Goal: Task Accomplishment & Management: Manage account settings

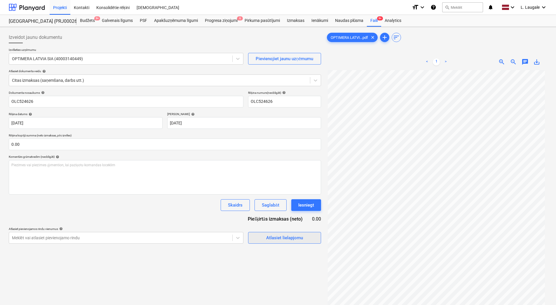
click at [267, 232] on button "Atlasiet lielapjomu" at bounding box center [284, 238] width 73 height 12
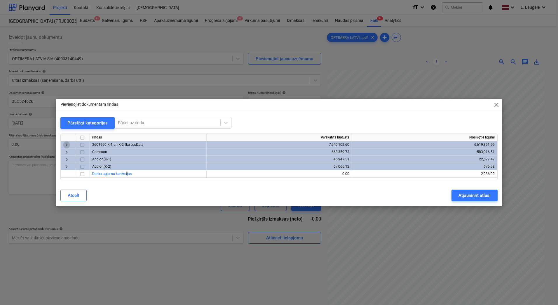
click at [64, 145] on span "keyboard_arrow_right" at bounding box center [66, 144] width 7 height 7
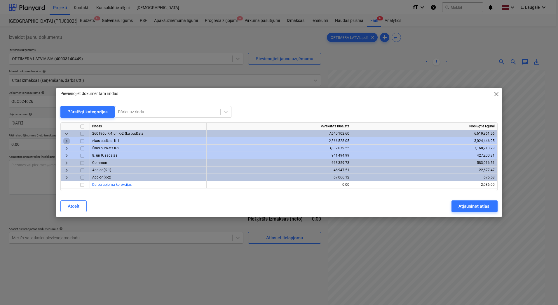
click at [65, 141] on span "keyboard_arrow_right" at bounding box center [66, 140] width 7 height 7
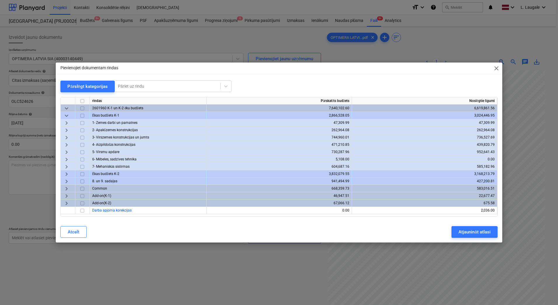
click at [67, 151] on span "keyboard_arrow_right" at bounding box center [66, 152] width 7 height 7
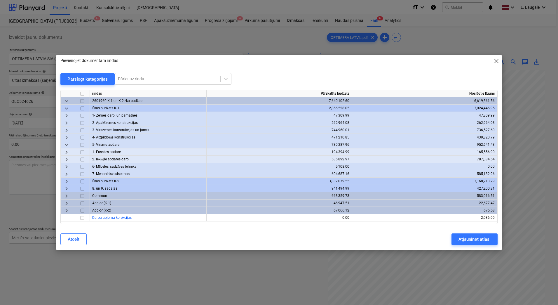
click at [69, 157] on span "keyboard_arrow_right" at bounding box center [66, 159] width 7 height 7
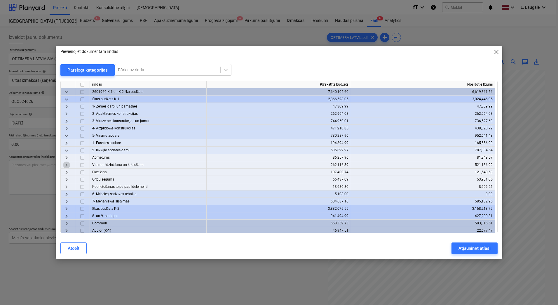
click at [68, 167] on span "keyboard_arrow_right" at bounding box center [66, 164] width 7 height 7
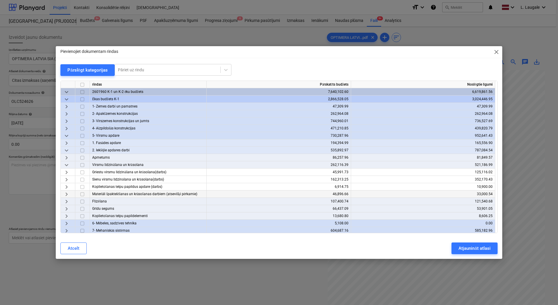
click at [64, 196] on span "keyboard_arrow_right" at bounding box center [66, 194] width 7 height 7
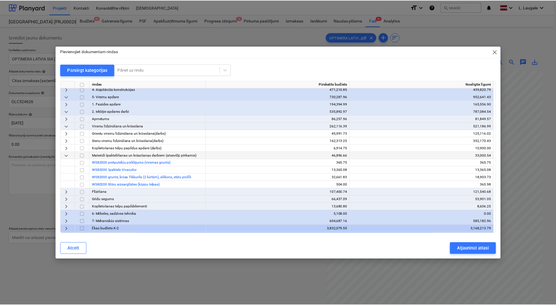
scroll to position [39, 0]
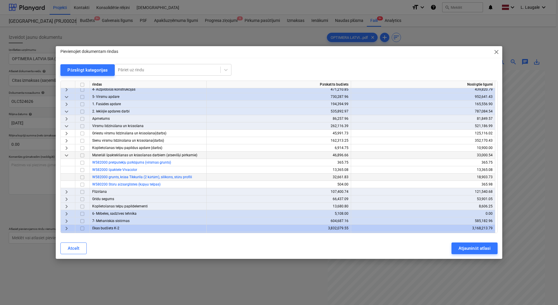
click at [83, 177] on input "checkbox" at bounding box center [82, 177] width 7 height 7
click at [476, 247] on div "Atjaunināt atlasi" at bounding box center [475, 248] width 32 height 8
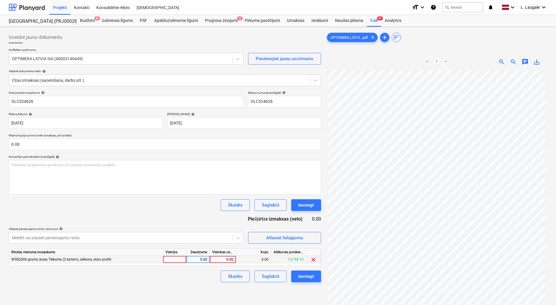
click at [187, 258] on div "0.00" at bounding box center [198, 259] width 23 height 7
click at [181, 259] on div at bounding box center [174, 259] width 23 height 7
type input "1"
click at [193, 259] on div "0.00" at bounding box center [198, 259] width 18 height 7
type input "1"
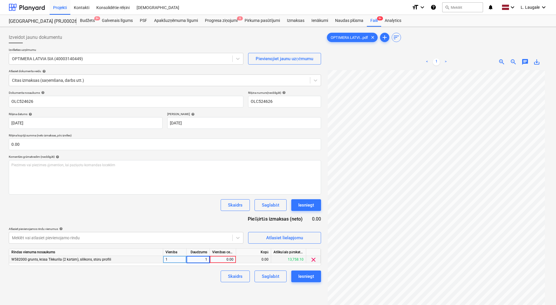
click at [219, 258] on div "0.00" at bounding box center [222, 259] width 21 height 7
type input "1177.62"
click at [212, 275] on div "Skaidrs Saglabāt Iesniegt" at bounding box center [165, 276] width 312 height 12
click at [275, 277] on div "Saglabāt" at bounding box center [270, 276] width 17 height 8
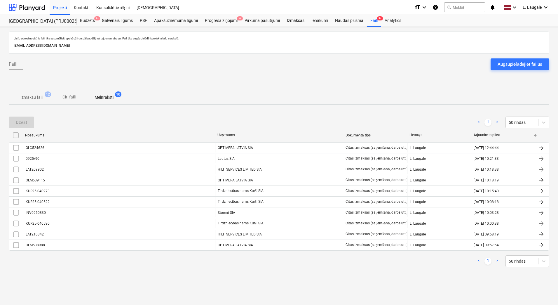
click at [39, 95] on p "Izmaksu faili" at bounding box center [31, 97] width 23 height 6
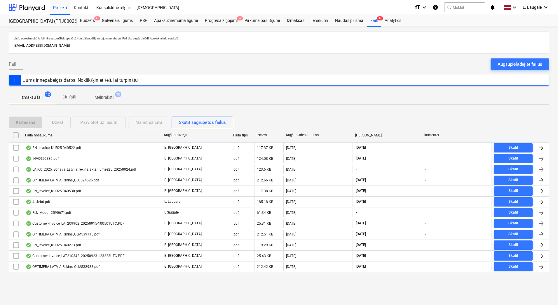
click at [104, 96] on p "Melnraksti" at bounding box center [104, 97] width 19 height 6
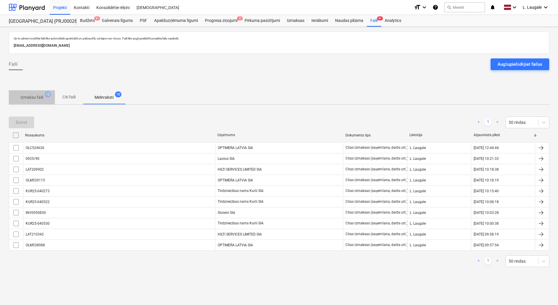
click at [37, 100] on p "Izmaksu faili" at bounding box center [31, 97] width 23 height 6
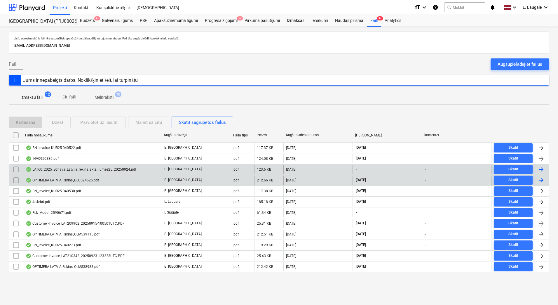
click at [62, 168] on div "LAT60_2025_Bonava_Latvija_rekins_akts_Tumes25_20250924.pdf" at bounding box center [81, 169] width 111 height 5
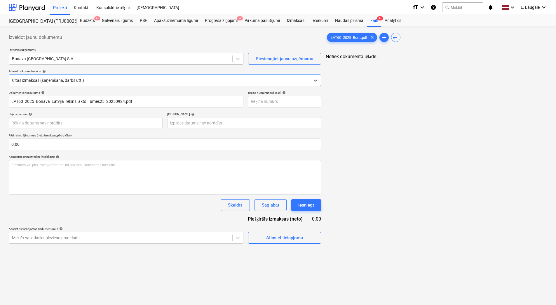
type input "LAT60_2025_Bonava_Latvija_rekins_akts_Tumes25_20250924.pdf"
click at [57, 61] on div at bounding box center [120, 59] width 217 height 6
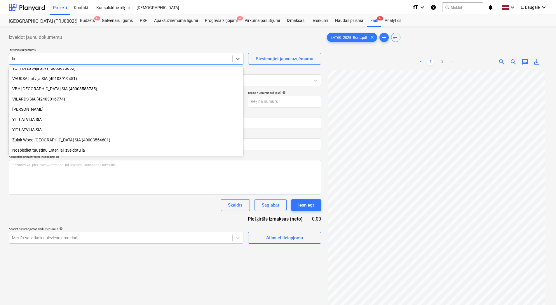
scroll to position [525, 0]
type input "latg"
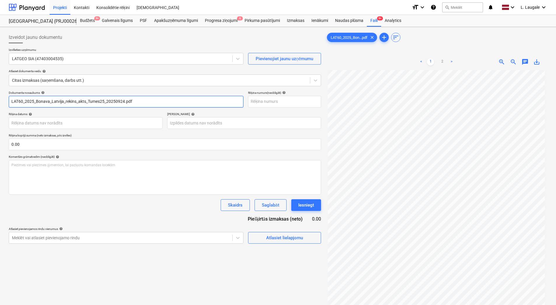
drag, startPoint x: 153, startPoint y: 99, endPoint x: 24, endPoint y: 112, distance: 129.4
click at [24, 112] on div "Dokumenta nosaukums help LAT60_2025_Bonava_Latvija_rekins_akts_Tumes25_20250924…" at bounding box center [165, 167] width 312 height 153
click at [0, 104] on html "Projekti Kontakti Konsolidētie rēķini Iesūtne format_size keyboard_arrow_down h…" at bounding box center [278, 152] width 556 height 305
type input "LAT60/25"
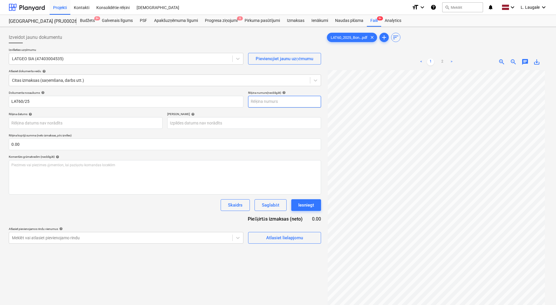
click at [302, 102] on input "text" at bounding box center [284, 102] width 73 height 12
paste input "LAT60/25"
type input "LAT60/25"
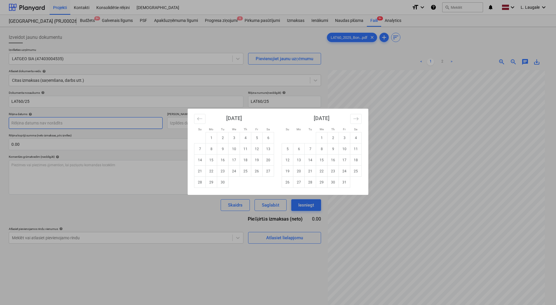
click at [124, 122] on body "Projekti Kontakti Konsolidētie rēķini Iesūtne format_size keyboard_arrow_down h…" at bounding box center [278, 152] width 556 height 305
click at [232, 170] on td "24" at bounding box center [234, 170] width 11 height 11
type input "24 Sep 2025"
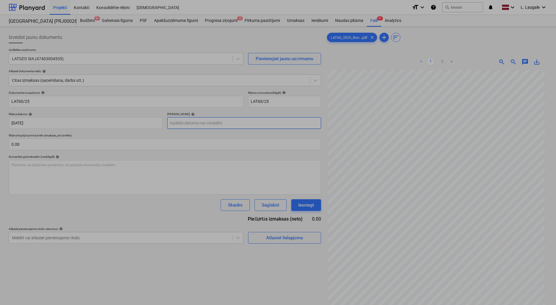
click at [204, 121] on body "Projekti Kontakti Konsolidētie rēķini Iesūtne format_size keyboard_arrow_down h…" at bounding box center [278, 152] width 556 height 305
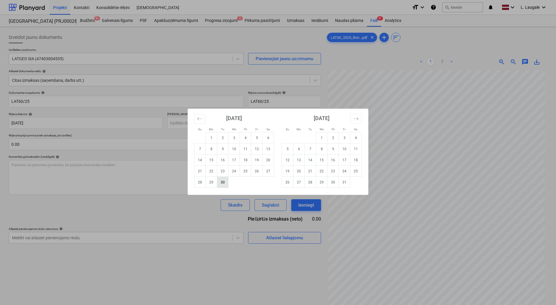
click at [223, 184] on td "30" at bounding box center [222, 182] width 11 height 11
type input "30 Sep 2025"
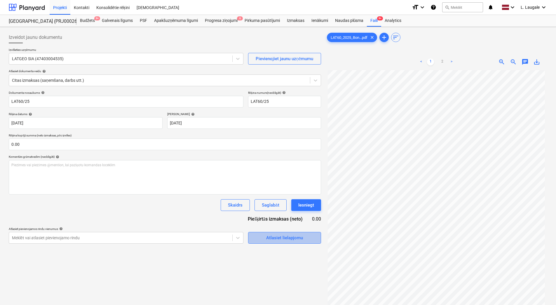
click at [283, 240] on div "Atlasiet lielapjomu" at bounding box center [284, 238] width 37 height 8
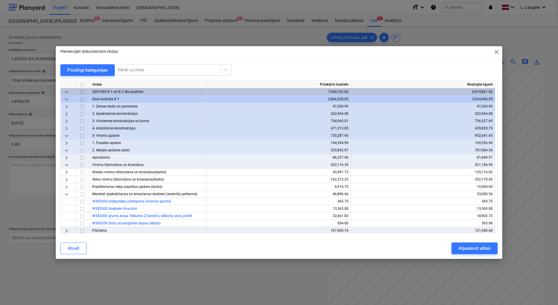
click at [67, 97] on span "keyboard_arrow_down" at bounding box center [66, 99] width 7 height 7
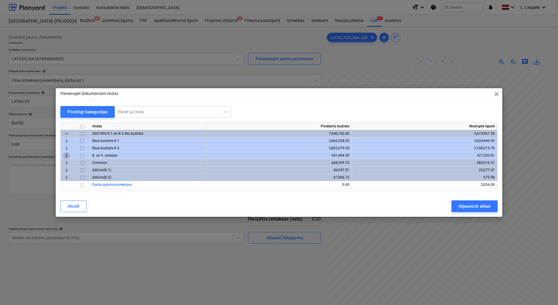
click at [66, 154] on span "keyboard_arrow_right" at bounding box center [66, 155] width 7 height 7
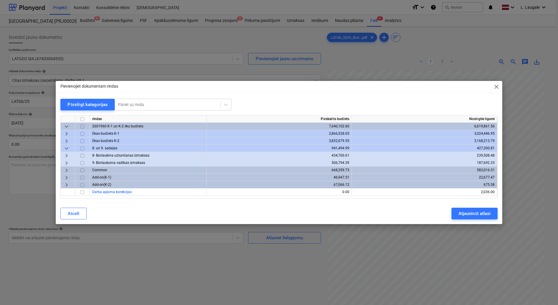
click at [65, 148] on span "keyboard_arrow_down" at bounding box center [66, 148] width 7 height 7
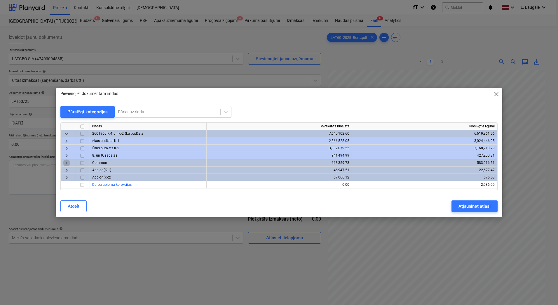
click at [66, 162] on span "keyboard_arrow_right" at bounding box center [66, 162] width 7 height 7
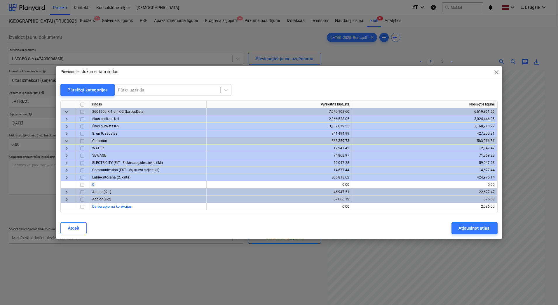
click at [67, 176] on span "keyboard_arrow_right" at bounding box center [66, 177] width 7 height 7
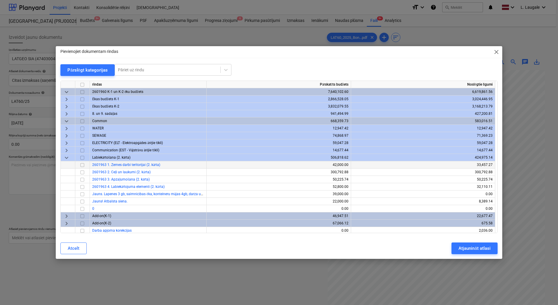
click at [83, 165] on input "checkbox" at bounding box center [82, 164] width 7 height 7
click at [474, 248] on div "Atjaunināt atlasi" at bounding box center [475, 248] width 32 height 8
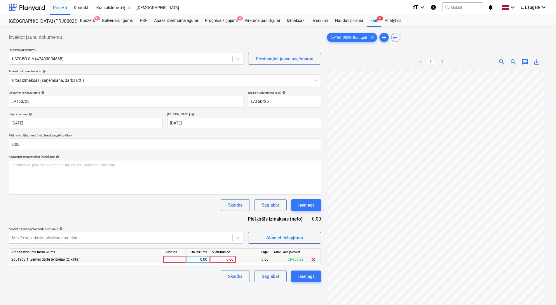
click at [177, 261] on div at bounding box center [174, 259] width 23 height 7
type input "1"
click at [197, 259] on div "0.00" at bounding box center [198, 259] width 18 height 7
type input "1"
click at [226, 262] on div "0.00" at bounding box center [222, 259] width 21 height 7
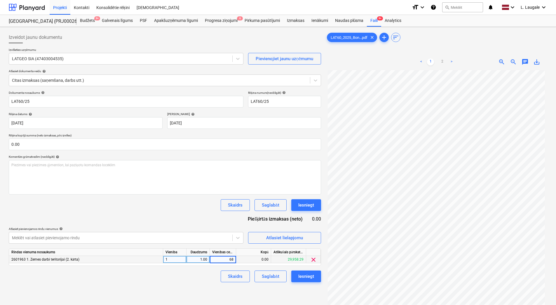
type input "680"
click at [196, 280] on div "Skaidrs Saglabāt Iesniegt" at bounding box center [165, 276] width 312 height 12
click at [266, 276] on div "Saglabāt" at bounding box center [270, 276] width 17 height 8
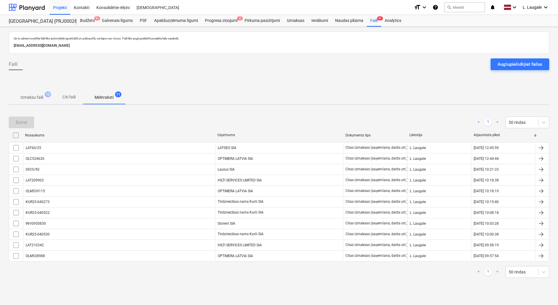
click at [37, 95] on p "Izmaksu faili" at bounding box center [31, 97] width 23 height 6
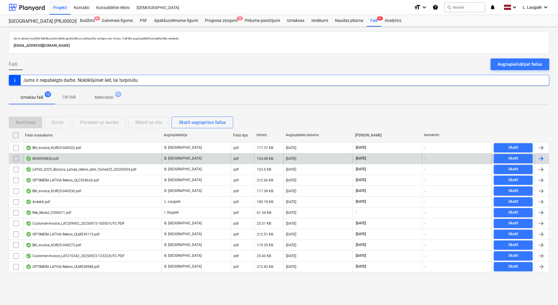
click at [66, 156] on div "INV0950830.pdf" at bounding box center [92, 158] width 139 height 9
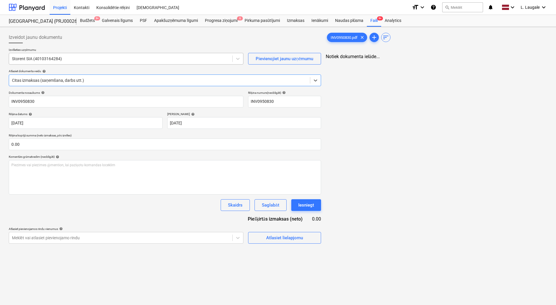
type input "INV0950830"
type input "15 Sep 2025"
type input "30 Sep 2025"
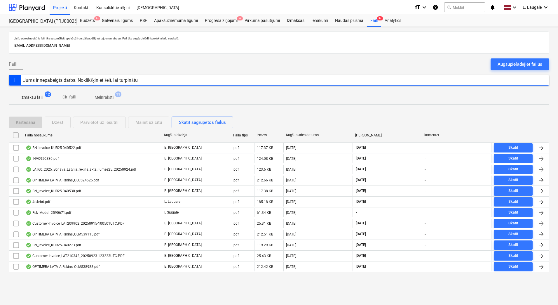
click at [104, 95] on p "Melnraksti" at bounding box center [104, 97] width 19 height 6
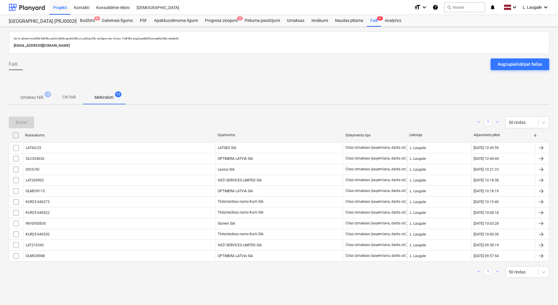
click at [37, 102] on span "Izmaksu faili 12" at bounding box center [32, 97] width 46 height 11
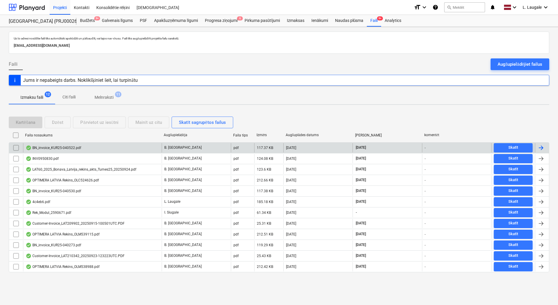
click at [74, 151] on div "BN_invoice_KUR25-040522.pdf" at bounding box center [92, 147] width 139 height 9
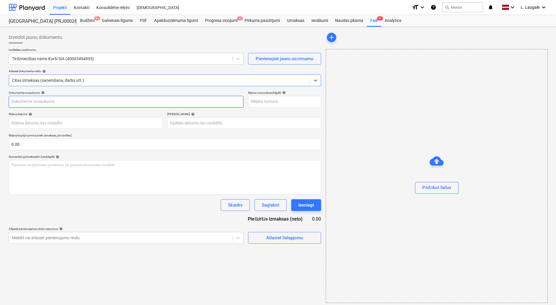
type input "KUR25-040522"
type input "23 Sep 2025"
type input "21 Jan 2026"
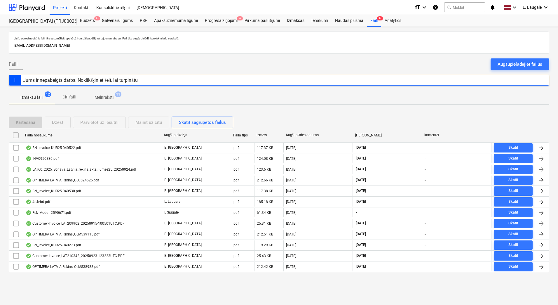
click at [113, 96] on p "Melnraksti" at bounding box center [104, 97] width 19 height 6
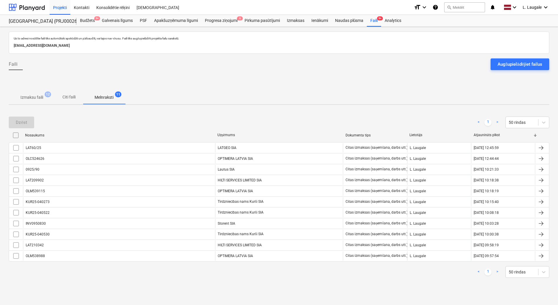
click at [42, 95] on p "Izmaksu faili" at bounding box center [31, 97] width 23 height 6
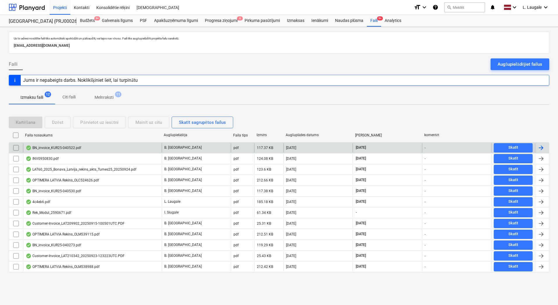
click at [107, 97] on p "Melnraksti" at bounding box center [104, 97] width 19 height 6
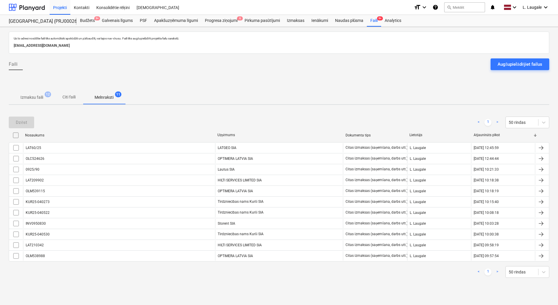
click at [21, 102] on button "Izmaksu faili 12" at bounding box center [32, 97] width 46 height 14
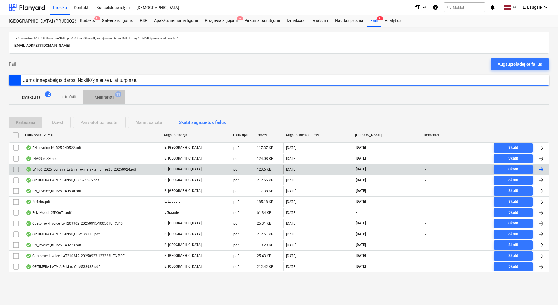
click at [102, 103] on button "Melnraksti 11" at bounding box center [104, 97] width 42 height 14
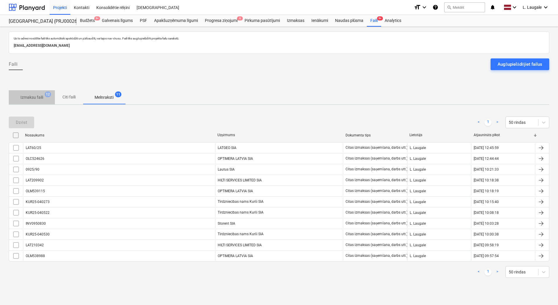
click at [26, 99] on p "Izmaksu faili" at bounding box center [31, 97] width 23 height 6
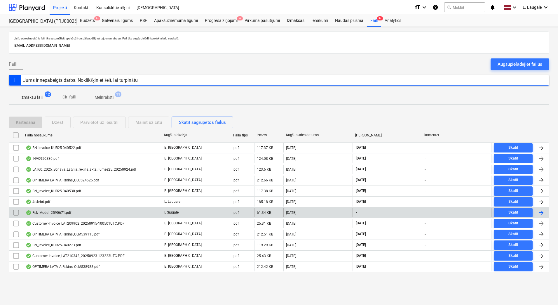
click at [97, 214] on div "Rek_Modul_2590671.pdf" at bounding box center [92, 212] width 139 height 9
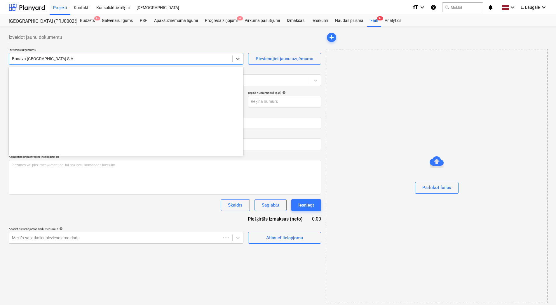
click at [91, 64] on div "Bonava [GEOGRAPHIC_DATA] SIA" at bounding box center [126, 59] width 235 height 12
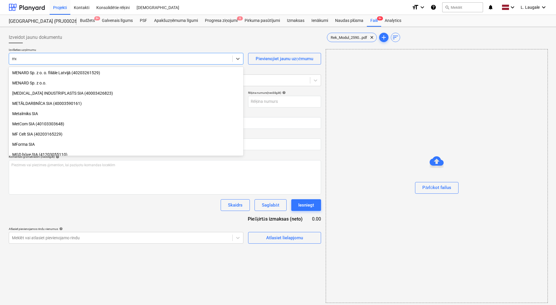
type input "mod"
type input "2590671"
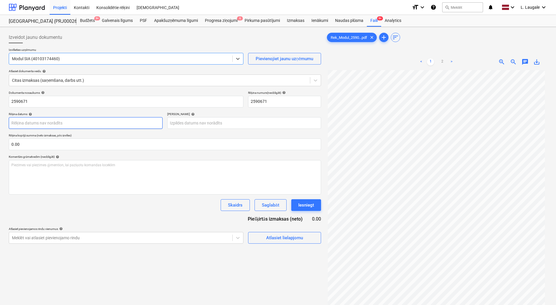
click at [84, 123] on body "Projekti Kontakti Konsolidētie rēķini Iesūtne format_size keyboard_arrow_down h…" at bounding box center [278, 152] width 556 height 305
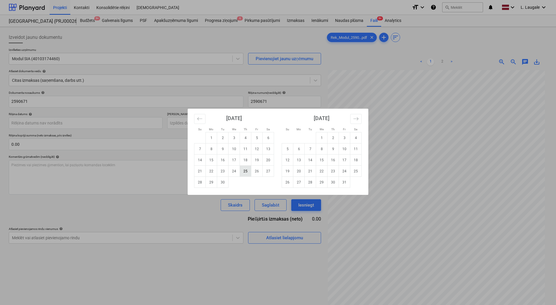
click at [245, 170] on td "25" at bounding box center [245, 170] width 11 height 11
type input "25 Sep 2025"
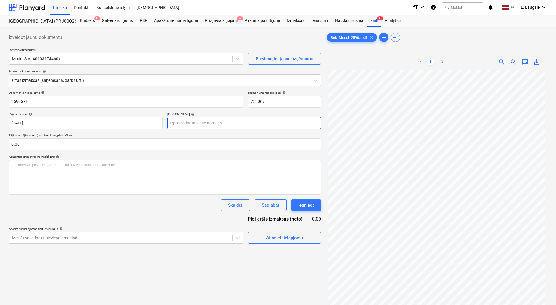
click at [229, 121] on body "Projekti Kontakti Konsolidētie rēķini Iesūtne format_size keyboard_arrow_down h…" at bounding box center [278, 152] width 556 height 305
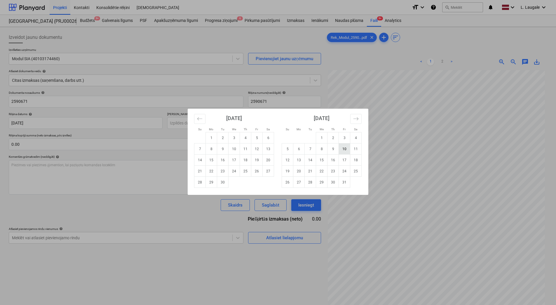
click at [342, 150] on td "10" at bounding box center [344, 148] width 11 height 11
type input "10 Oct 2025"
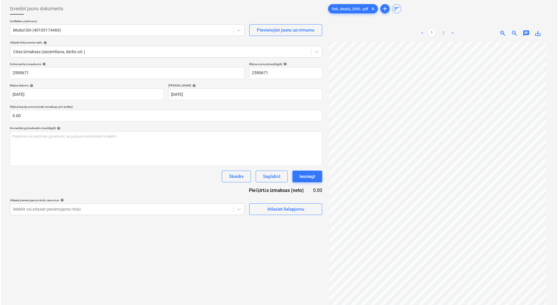
scroll to position [58, 0]
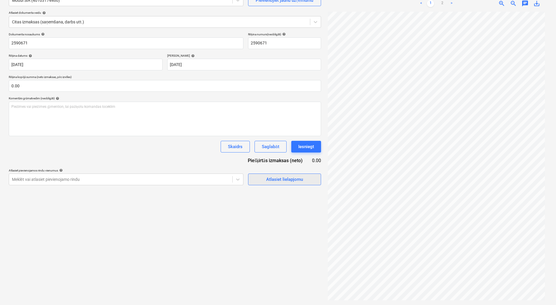
click at [262, 178] on span "Atlasiet lielapjomu" at bounding box center [284, 179] width 58 height 8
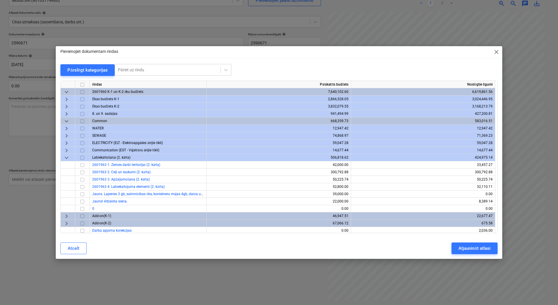
click at [66, 115] on span "keyboard_arrow_right" at bounding box center [66, 113] width 7 height 7
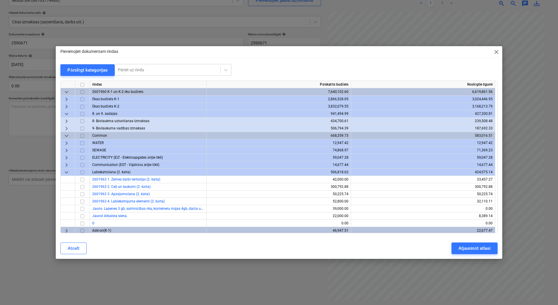
click at [67, 120] on span "keyboard_arrow_right" at bounding box center [66, 121] width 7 height 7
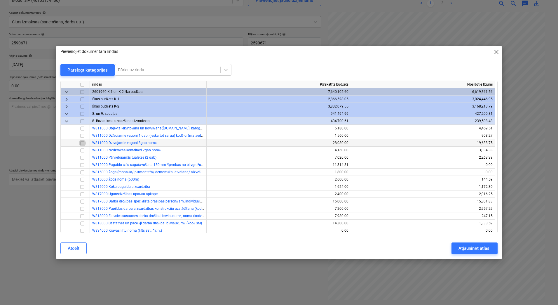
click at [81, 144] on input "checkbox" at bounding box center [82, 143] width 7 height 7
click at [83, 136] on input "checkbox" at bounding box center [82, 135] width 7 height 7
click at [83, 149] on input "checkbox" at bounding box center [82, 150] width 7 height 7
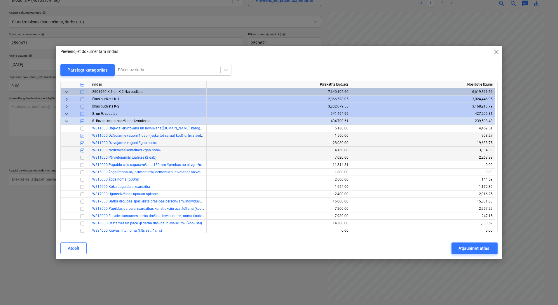
click at [82, 159] on input "checkbox" at bounding box center [82, 157] width 7 height 7
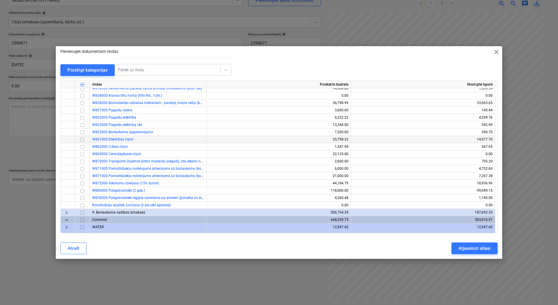
scroll to position [136, 0]
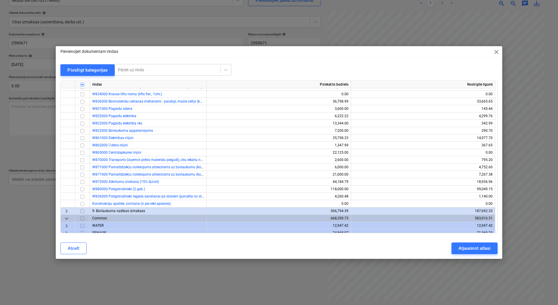
click at [65, 212] on span "keyboard_arrow_right" at bounding box center [66, 211] width 7 height 7
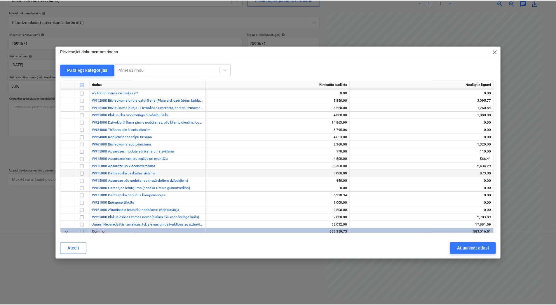
scroll to position [292, 0]
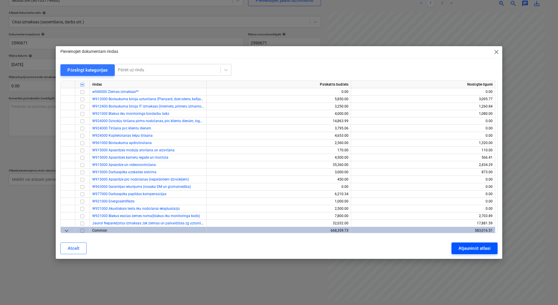
click at [488, 248] on div "Atjaunināt atlasi" at bounding box center [475, 248] width 32 height 8
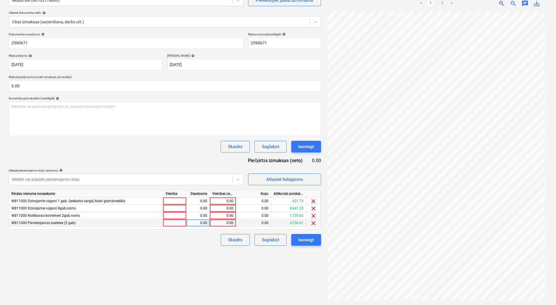
click at [173, 225] on div at bounding box center [174, 222] width 23 height 7
click at [189, 223] on div "0.00" at bounding box center [198, 222] width 18 height 7
type input "1"
click at [180, 219] on div "Rindas vienuma nosaukums Vienība Daudzums Vienības cena Kopā Atlikušais pārskat…" at bounding box center [165, 209] width 312 height 39
click at [180, 209] on div at bounding box center [174, 208] width 23 height 7
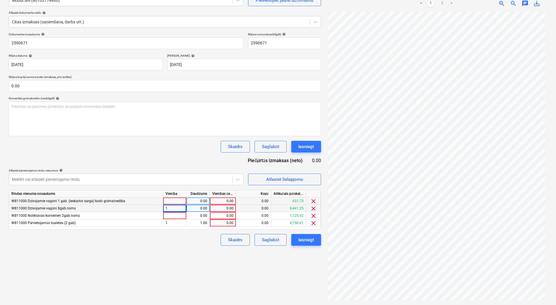
click at [180, 202] on div at bounding box center [174, 200] width 23 height 7
click at [179, 215] on div at bounding box center [174, 215] width 23 height 7
type input "1"
click at [195, 203] on div "0.00" at bounding box center [198, 200] width 18 height 7
type input "1"
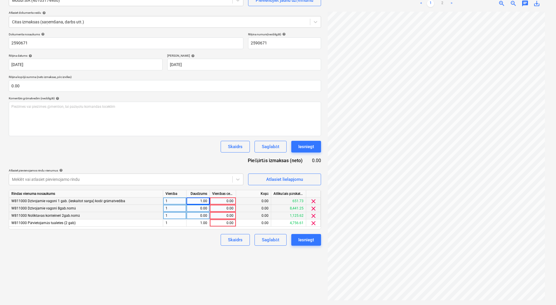
click at [195, 206] on div "0.00" at bounding box center [198, 208] width 18 height 7
click at [195, 214] on div "0.00" at bounding box center [198, 215] width 18 height 7
type input "1"
click at [228, 224] on div "0.00" at bounding box center [222, 222] width 21 height 7
type input "100"
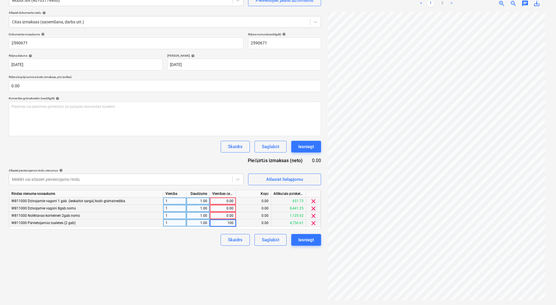
click at [184, 230] on div "Dokumenta nosaukums help 2590671 Rēķina numurs (neobligāti) help 2590671 Rēķina…" at bounding box center [165, 138] width 312 height 213
click at [441, 5] on link "2" at bounding box center [442, 3] width 7 height 7
click at [427, 5] on link "1" at bounding box center [430, 3] width 7 height 7
click at [217, 216] on div "0.00" at bounding box center [222, 215] width 21 height 7
type input "200"
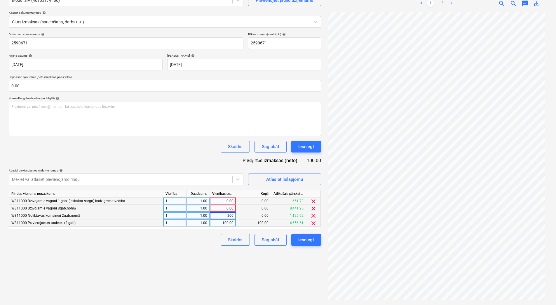
click at [206, 241] on div "Skaidrs Saglabāt Iesniegt" at bounding box center [165, 240] width 312 height 12
click at [313, 201] on span "clear" at bounding box center [313, 201] width 7 height 7
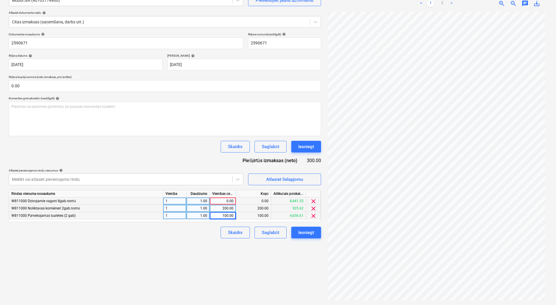
click at [223, 200] on div "0.00" at bounding box center [222, 200] width 21 height 7
type input "1640"
click at [196, 238] on div "Izveidot jaunu dokumentu Izvēlieties uzņēmumu Modul SIA (40103174460) Pievienoj…" at bounding box center [164, 137] width 317 height 332
click at [268, 234] on div "Saglabāt" at bounding box center [270, 233] width 17 height 8
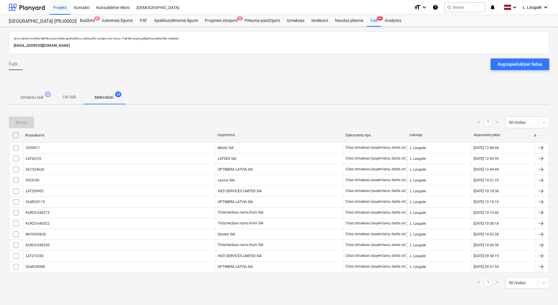
click at [39, 103] on button "Izmaksu faili 12" at bounding box center [32, 97] width 46 height 14
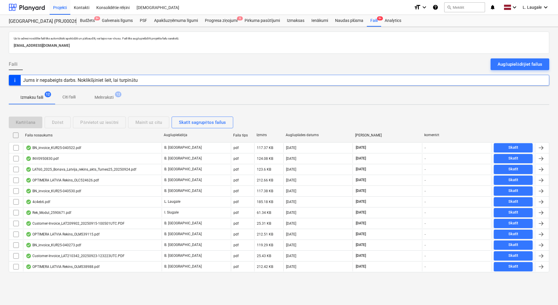
click at [116, 98] on span "Melnraksti 12" at bounding box center [104, 97] width 28 height 6
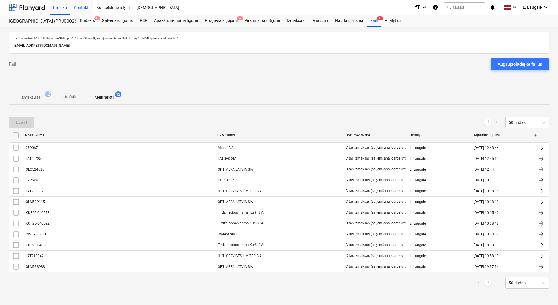
click at [81, 9] on div "Kontakti" at bounding box center [81, 7] width 22 height 15
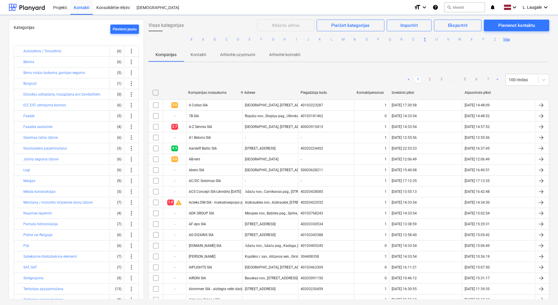
click at [426, 39] on button "T" at bounding box center [424, 39] width 7 height 7
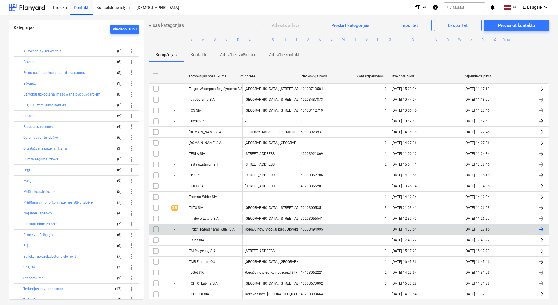
click at [231, 224] on div "- Tirdzniecības nams Kurši SIA Ropažu nov., Stopiņu pag., Ulbroka, Lubānas iela…" at bounding box center [349, 229] width 401 height 11
click at [197, 228] on div "Tirdzniecības nams Kurši SIA" at bounding box center [212, 229] width 46 height 4
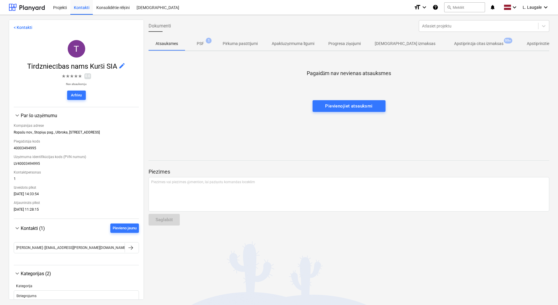
click at [463, 45] on p "Apstiprināja citas izmaksas" at bounding box center [478, 44] width 49 height 6
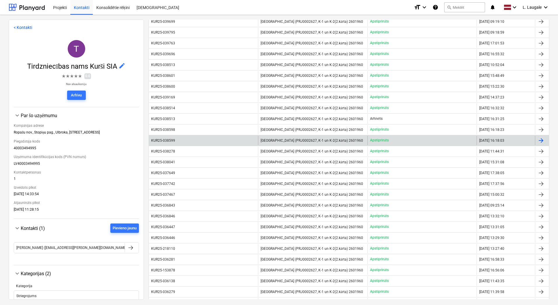
scroll to position [195, 0]
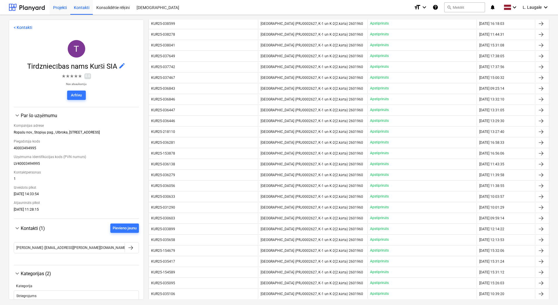
click at [61, 7] on div "Projekti" at bounding box center [60, 7] width 21 height 15
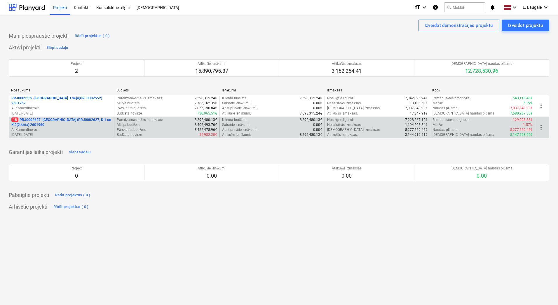
click at [61, 124] on p "18 PRJ0002627 - Tumes iela (PRJ0002627, K-1 un K-2(2.kārta) 2601960" at bounding box center [61, 122] width 100 height 10
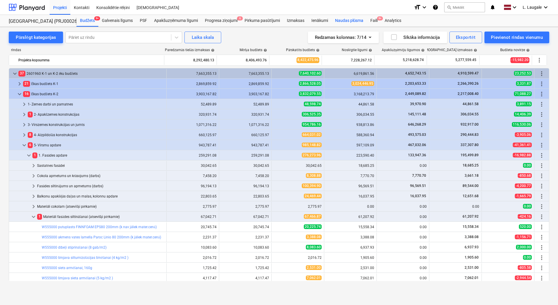
scroll to position [97, 0]
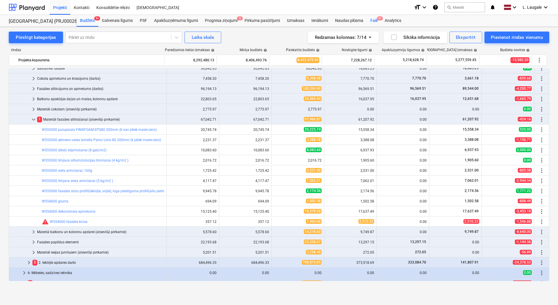
click at [372, 20] on div "Faili 9+" at bounding box center [374, 21] width 14 height 12
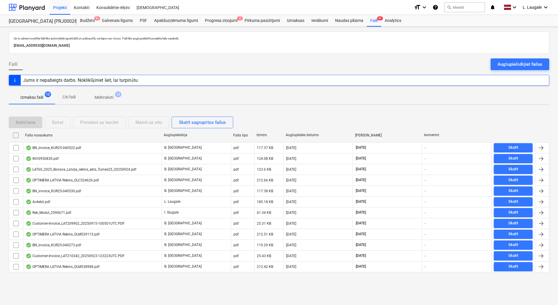
click at [101, 95] on p "Melnraksti" at bounding box center [104, 97] width 19 height 6
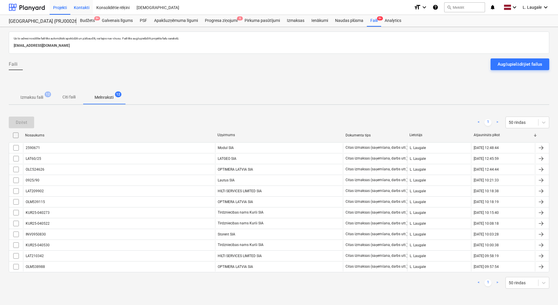
click at [87, 6] on div "Kontakti" at bounding box center [81, 7] width 22 height 15
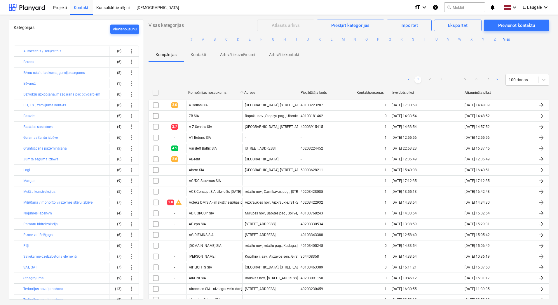
click at [424, 40] on button "T" at bounding box center [424, 39] width 7 height 7
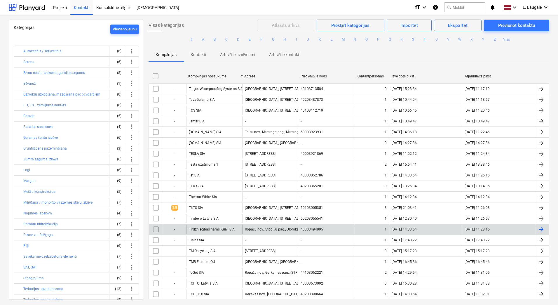
click at [234, 228] on div "Tirdzniecības nams Kurši SIA" at bounding box center [214, 228] width 56 height 9
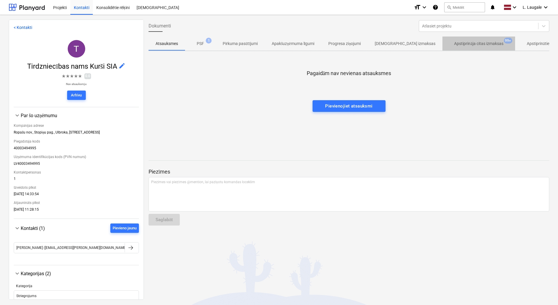
click at [454, 41] on p "Apstiprināja citas izmaksas" at bounding box center [478, 44] width 49 height 6
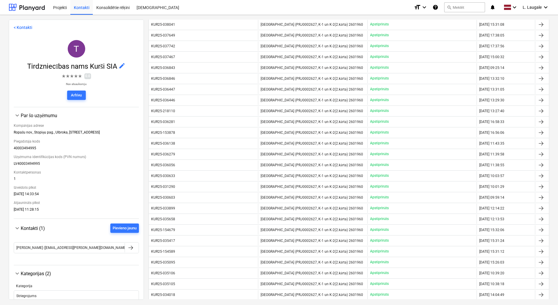
scroll to position [201, 0]
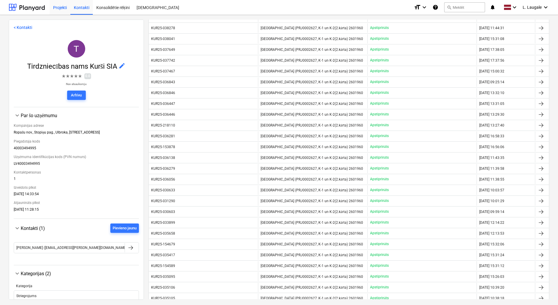
click at [59, 10] on div "Projekti" at bounding box center [60, 7] width 21 height 15
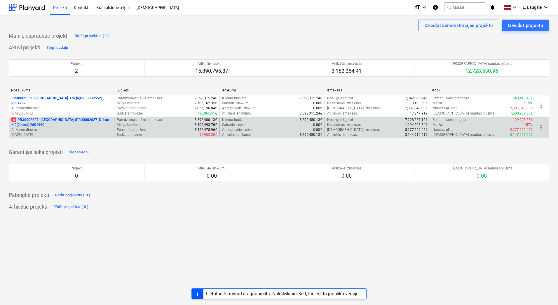
click at [97, 124] on p "6 PRJ0002627 - Tumes iela (PRJ0002627, K-1 un K-2(2.kārta) 2601960" at bounding box center [61, 122] width 100 height 10
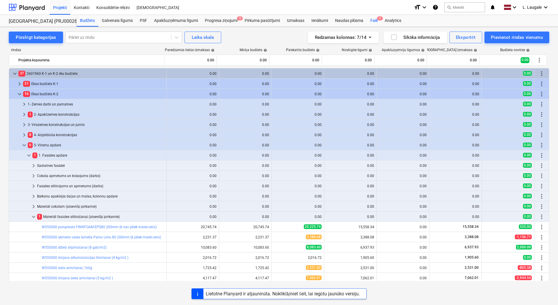
click at [376, 24] on div "Faili 1" at bounding box center [374, 21] width 14 height 12
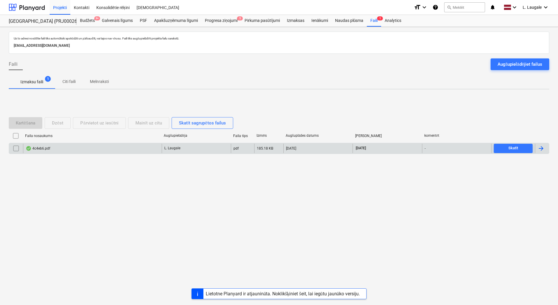
click at [137, 150] on div "4c4eb6.pdf" at bounding box center [92, 148] width 139 height 9
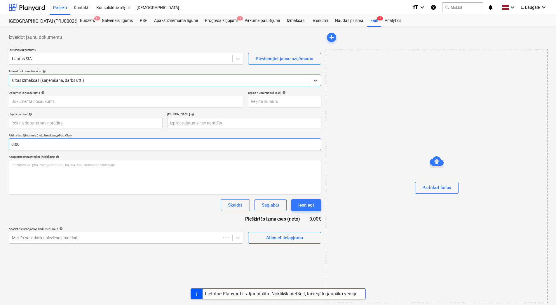
type input "0925/90"
type input "25 Sep 2025"
type input "09 Oct 2025"
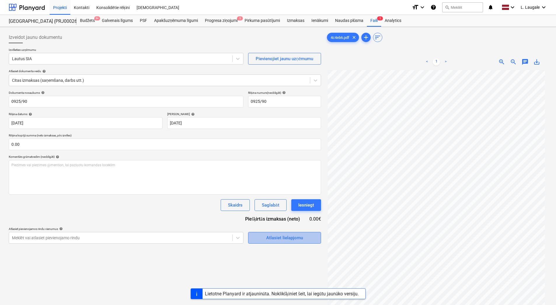
click at [266, 236] on span "Atlasiet lielapjomu" at bounding box center [284, 238] width 58 height 8
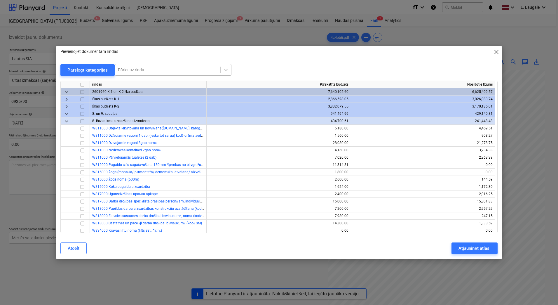
click at [149, 70] on div at bounding box center [168, 70] width 100 height 6
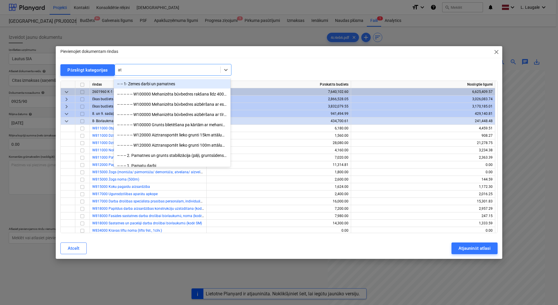
type input "atk"
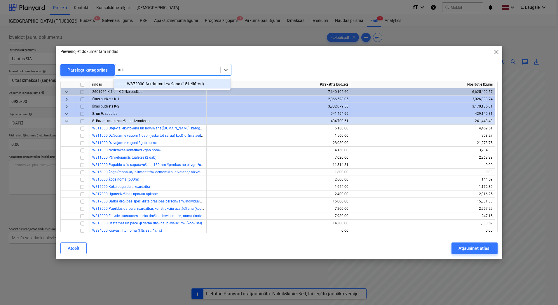
click at [163, 82] on div "-- -- -- W872000 Atkritumu izvešana (15% šķīroti)" at bounding box center [172, 83] width 117 height 9
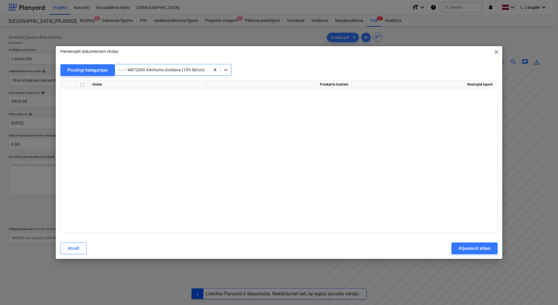
scroll to position [10420, 0]
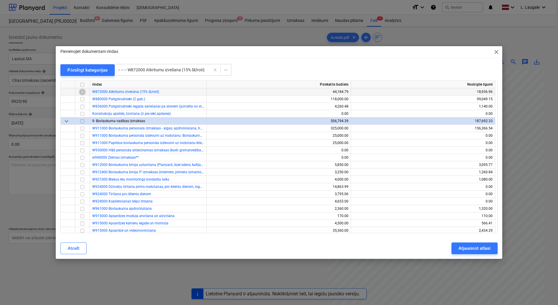
click at [81, 91] on input "checkbox" at bounding box center [82, 91] width 7 height 7
click at [474, 251] on div "Atjaunināt atlasi" at bounding box center [475, 248] width 32 height 8
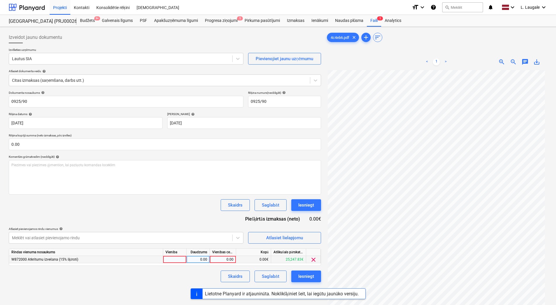
click at [172, 258] on div at bounding box center [174, 259] width 23 height 7
click at [196, 259] on div "0.00" at bounding box center [198, 259] width 18 height 7
type input "1"
click at [213, 257] on div "0.00" at bounding box center [222, 259] width 21 height 7
type input "1273.5"
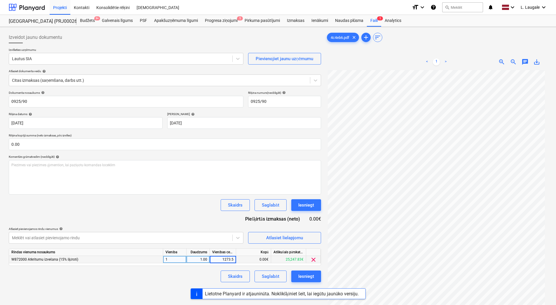
click at [210, 270] on div "Skaidrs Saglabāt Iesniegt" at bounding box center [165, 276] width 312 height 12
click at [270, 273] on div "Saglabāt" at bounding box center [270, 276] width 17 height 8
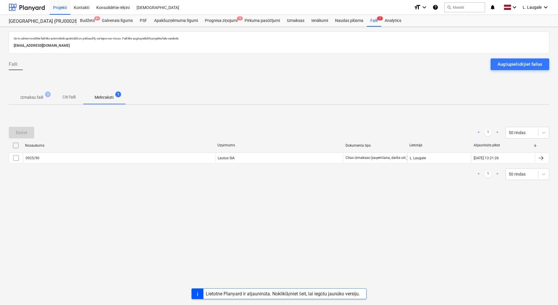
click at [39, 99] on p "Izmaksu faili" at bounding box center [31, 97] width 23 height 6
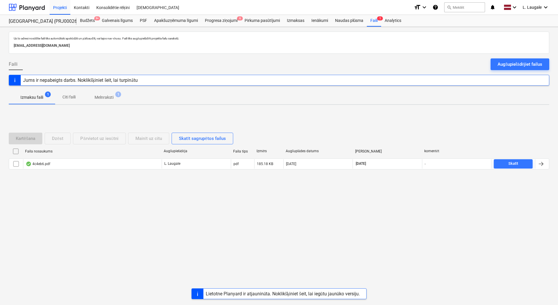
click at [452, 139] on div "Kartēšana Dzēst Pārvietot uz iesūtni Mainīt uz citu Skatīt sagrupētos failus" at bounding box center [279, 139] width 541 height 12
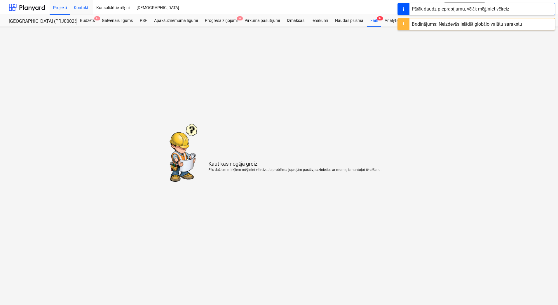
click at [78, 8] on div "Kontakti" at bounding box center [81, 7] width 22 height 15
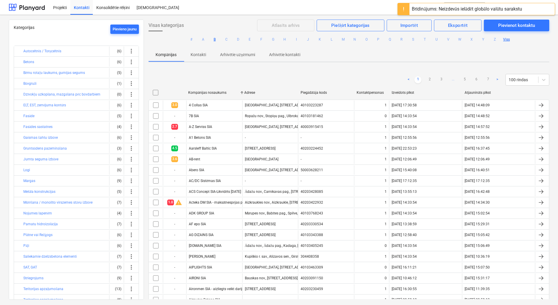
click at [212, 41] on button "B" at bounding box center [214, 39] width 7 height 7
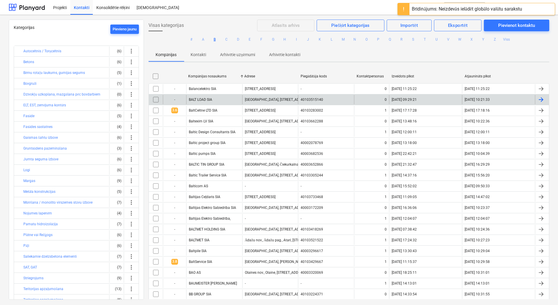
click at [219, 102] on div "BALT LOAD SIA" at bounding box center [214, 99] width 56 height 9
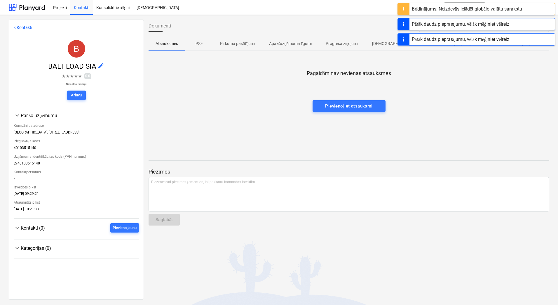
click at [386, 45] on p "[DEMOGRAPHIC_DATA] izmaksas" at bounding box center [402, 44] width 61 height 6
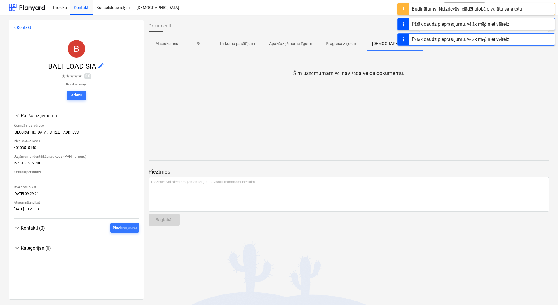
click at [442, 48] on span "Apstiprināja citas izmaksas 3" at bounding box center [476, 43] width 72 height 11
